Goal: Task Accomplishment & Management: Manage account settings

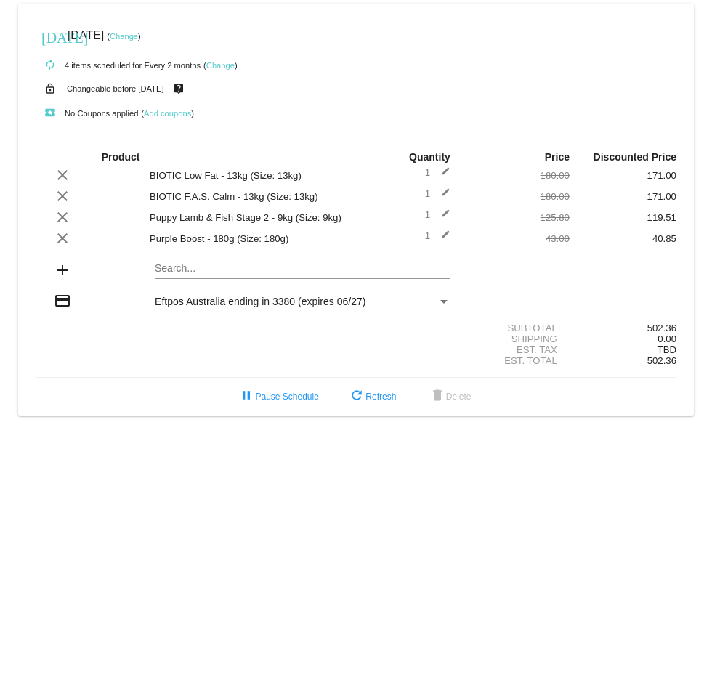
click at [93, 90] on small "Changeable before [DATE]" at bounding box center [115, 88] width 97 height 9
click at [214, 62] on link "Change" at bounding box center [220, 65] width 28 height 9
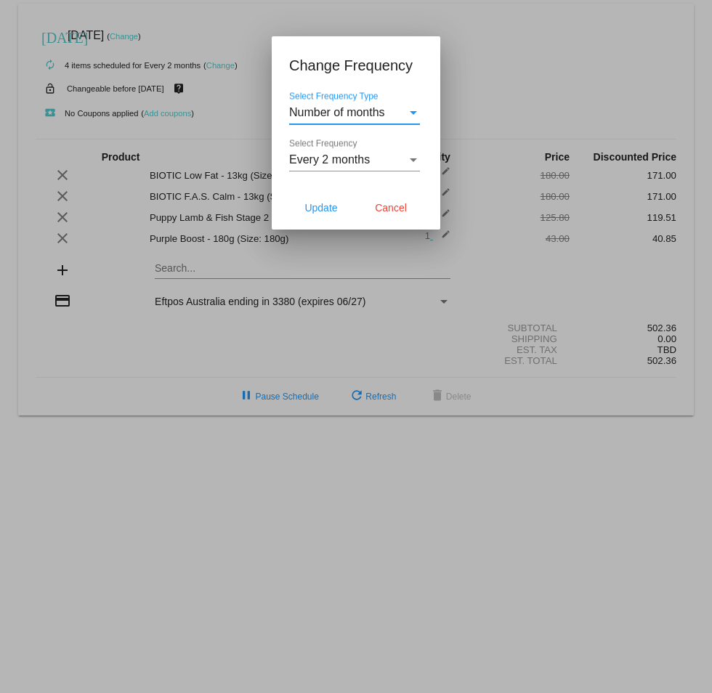
click at [529, 74] on div at bounding box center [356, 346] width 712 height 693
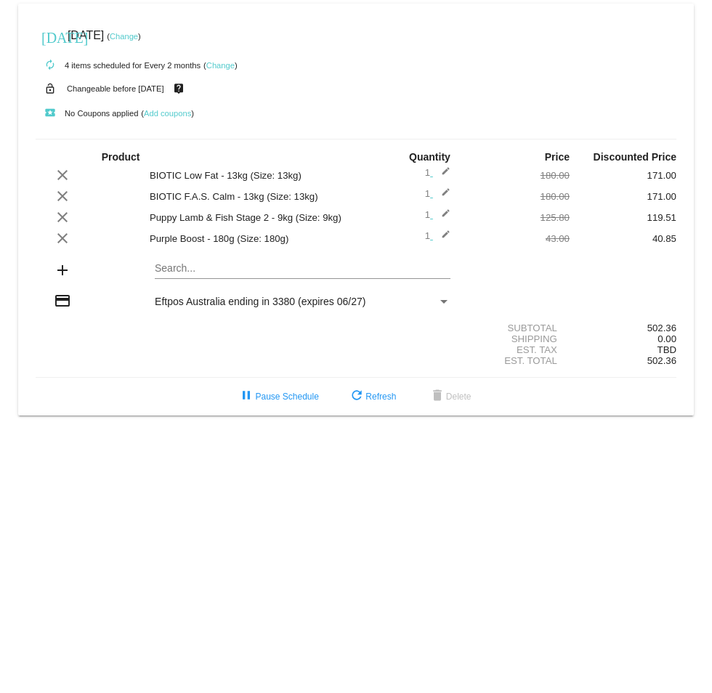
click at [211, 64] on link "Change" at bounding box center [220, 65] width 28 height 9
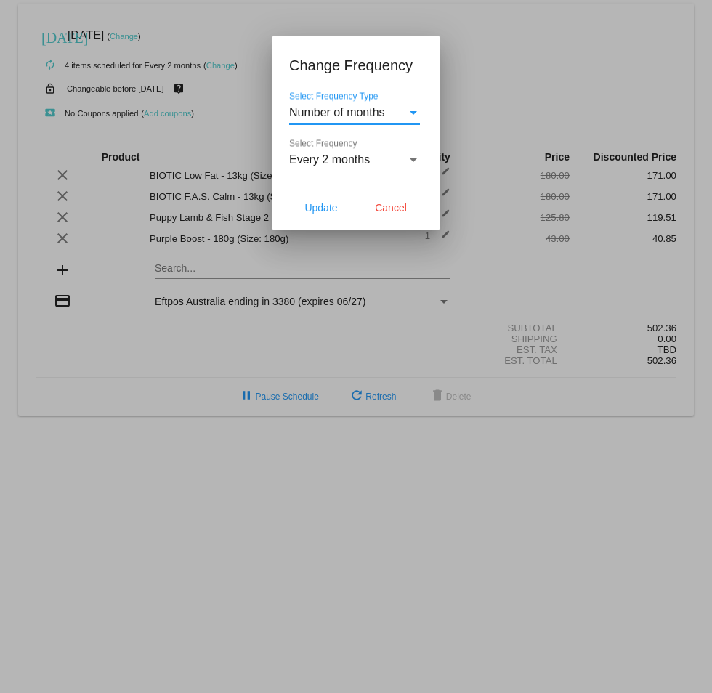
click at [413, 156] on div "Select Frequency" at bounding box center [413, 159] width 13 height 13
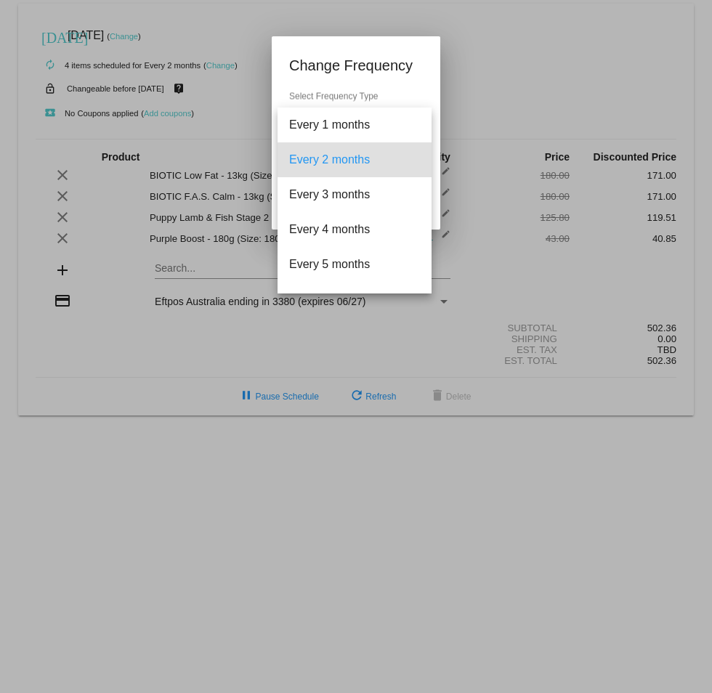
click at [518, 93] on div at bounding box center [356, 346] width 712 height 693
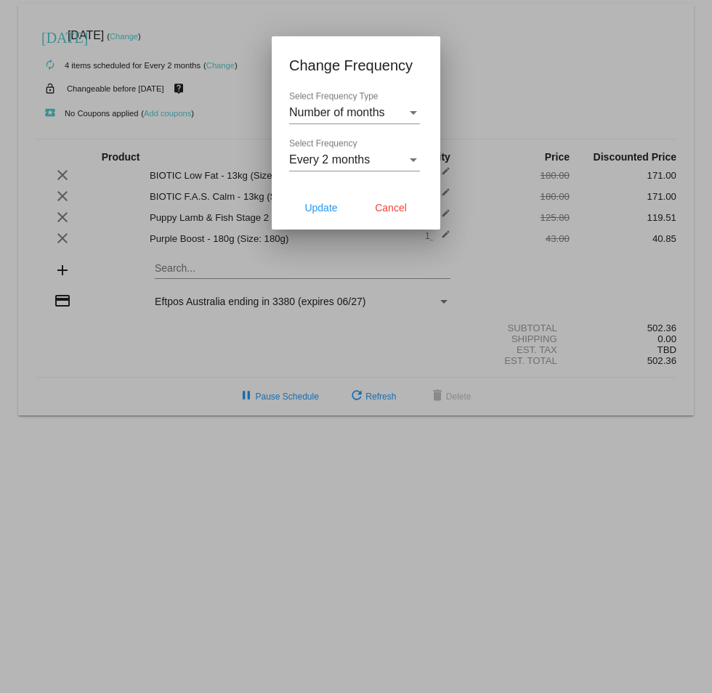
click at [392, 342] on div at bounding box center [356, 346] width 712 height 693
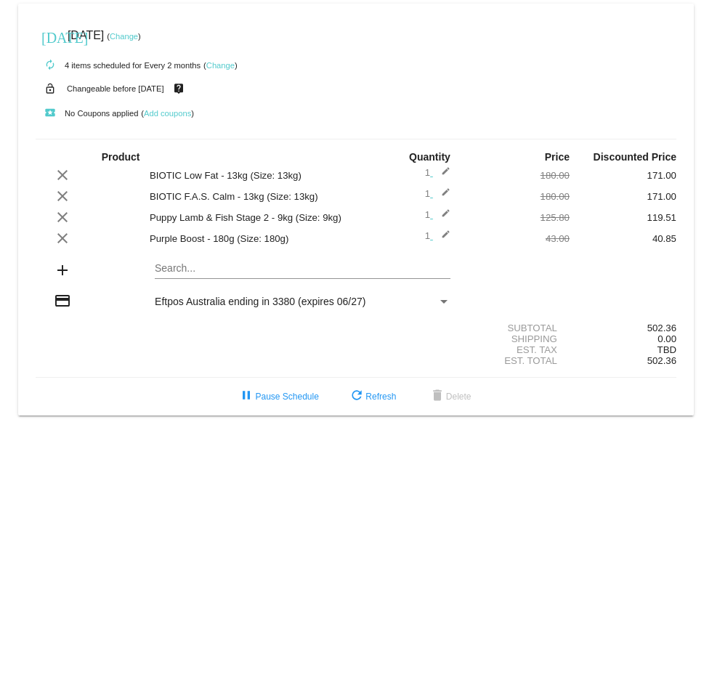
click at [138, 34] on link "Change" at bounding box center [124, 36] width 28 height 9
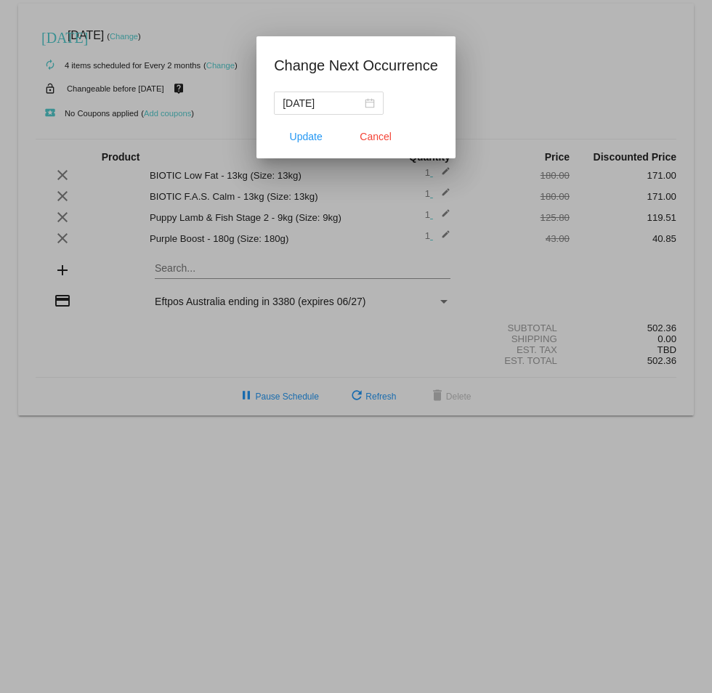
click at [195, 33] on div at bounding box center [356, 346] width 712 height 693
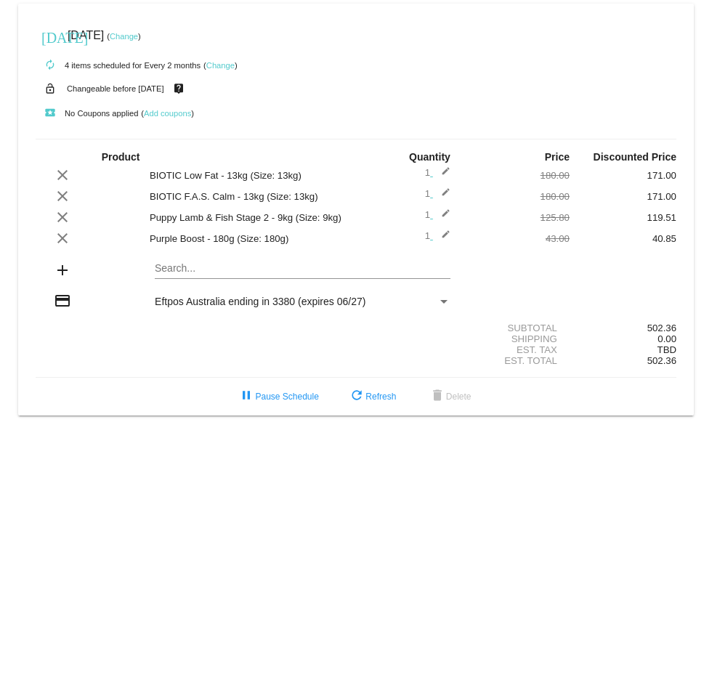
click at [138, 37] on link "Change" at bounding box center [124, 36] width 28 height 9
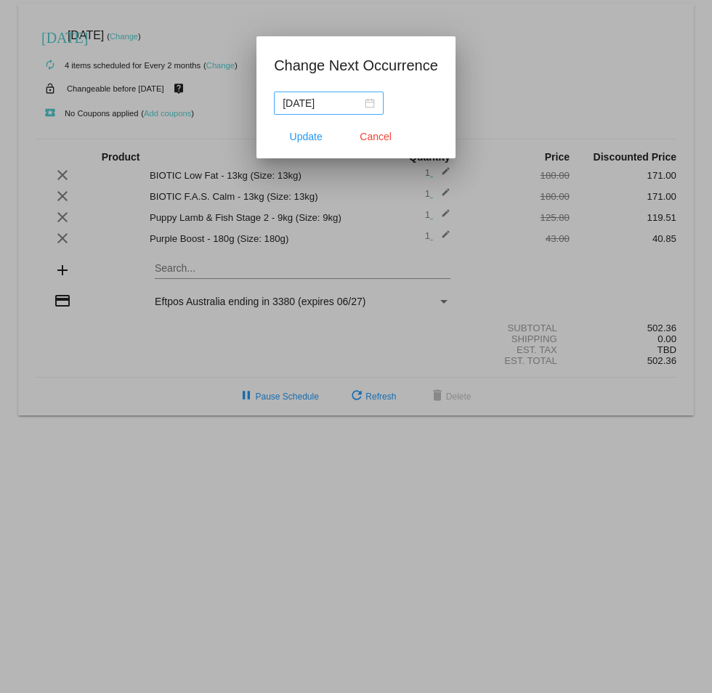
click at [374, 103] on div "2025-10-14" at bounding box center [329, 103] width 92 height 16
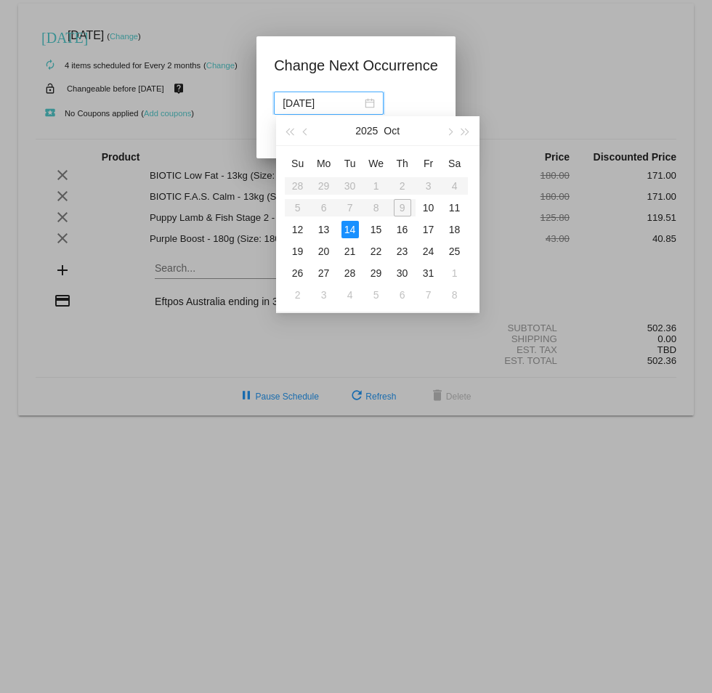
click at [414, 83] on app-change-next-occurrence-dialog "Change Next Occurrence 2025-10-14 Update Cancel" at bounding box center [356, 106] width 164 height 105
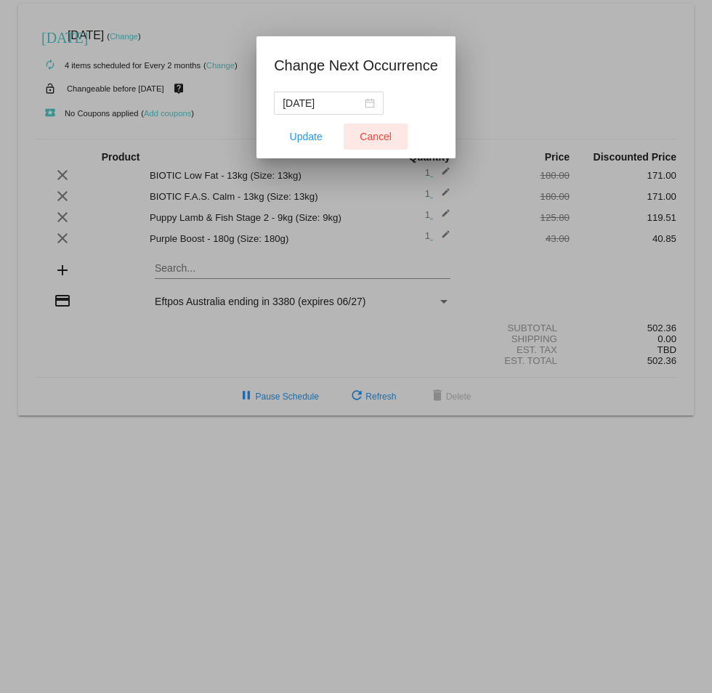
click at [380, 138] on span "Cancel" at bounding box center [376, 137] width 32 height 12
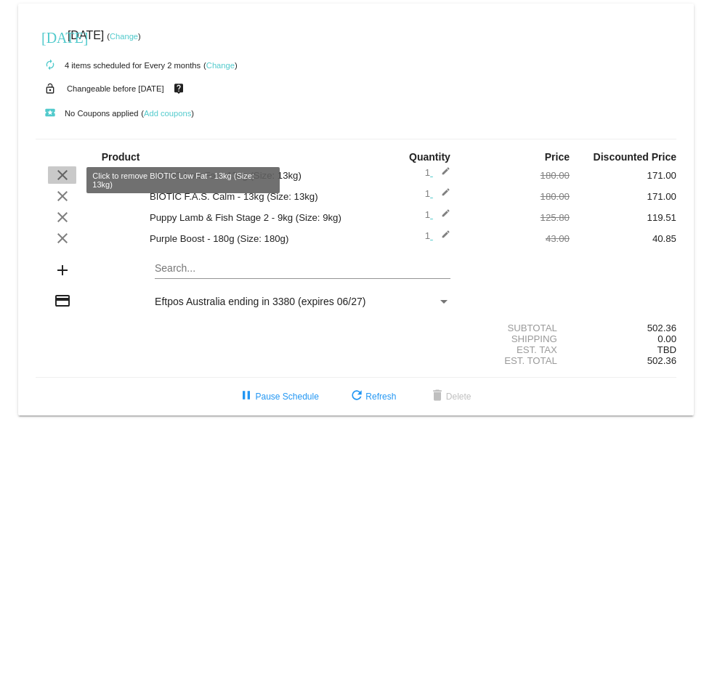
click at [57, 177] on mat-icon "clear" at bounding box center [62, 174] width 17 height 17
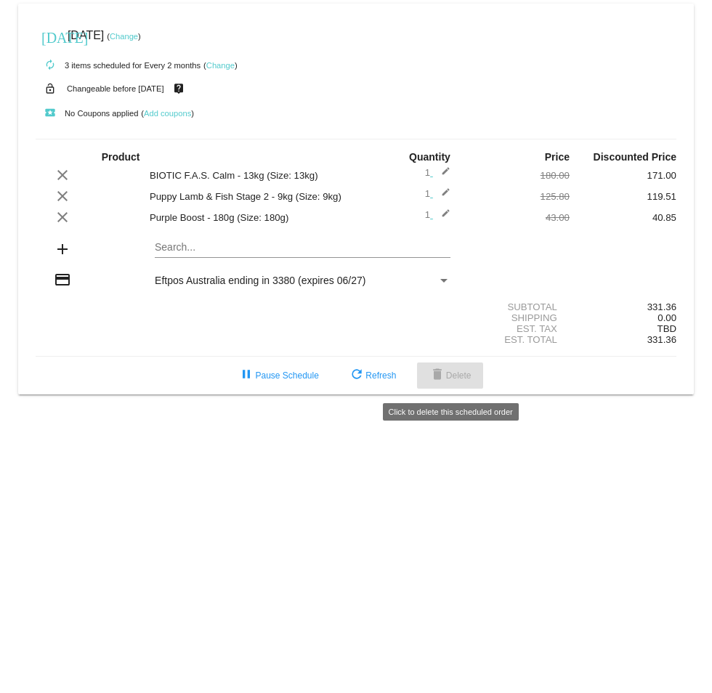
click at [448, 381] on span "delete Delete" at bounding box center [450, 376] width 43 height 10
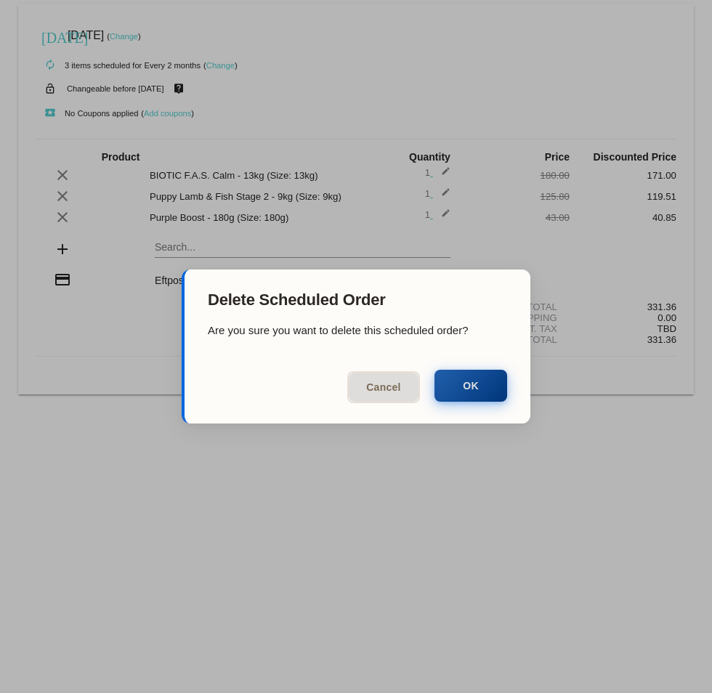
click at [461, 389] on button "OK" at bounding box center [471, 386] width 73 height 32
